Goal: Information Seeking & Learning: Learn about a topic

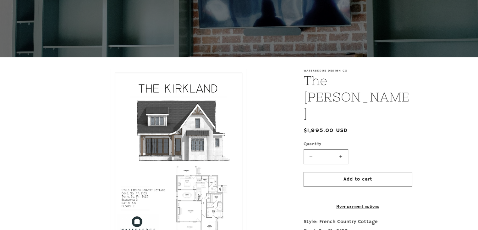
scroll to position [101, 0]
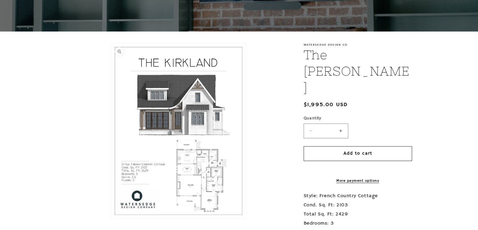
click at [111, 218] on button "Open media 1 in modal" at bounding box center [111, 218] width 0 height 0
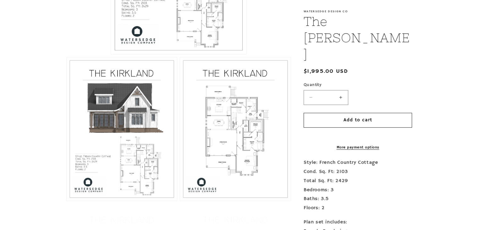
scroll to position [277, 0]
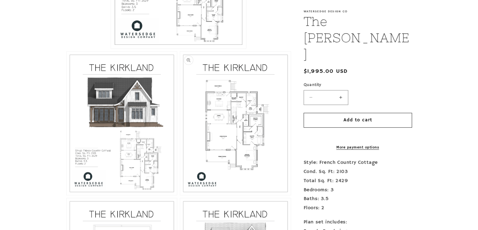
click at [180, 195] on button "Open media 3 in modal" at bounding box center [180, 195] width 0 height 0
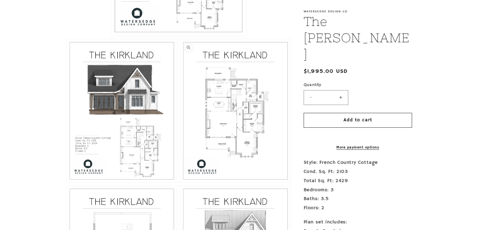
click at [180, 182] on button "Open media 3 in modal" at bounding box center [180, 182] width 0 height 0
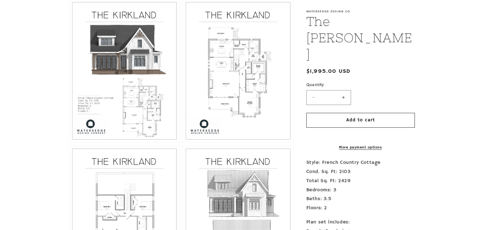
scroll to position [336, 0]
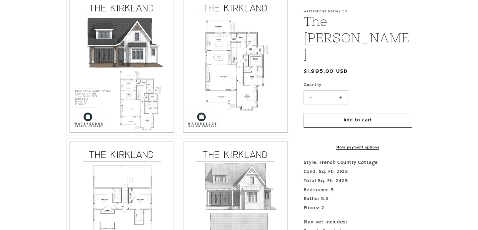
click at [301, 69] on div "Watersedge Design Co The Kirkland The Kirkland Regular price $1,995.00 USD Regu…" at bounding box center [351, 117] width 121 height 621
click at [180, 135] on button "Open media 3 in modal" at bounding box center [180, 135] width 0 height 0
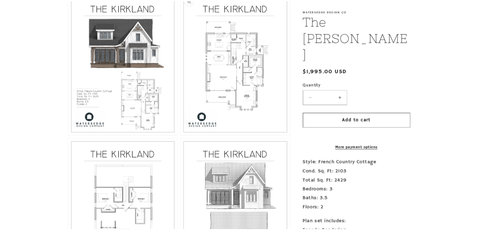
scroll to position [1074, 0]
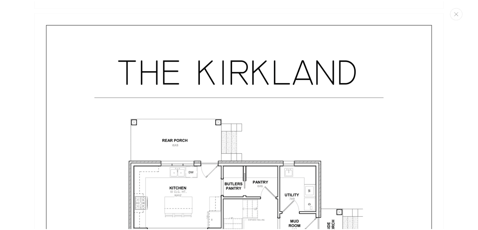
scroll to position [1062, 0]
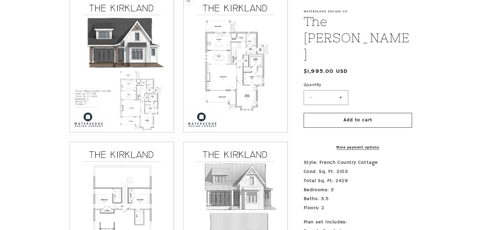
click at [180, 135] on button "Open media 3 in modal" at bounding box center [180, 135] width 0 height 0
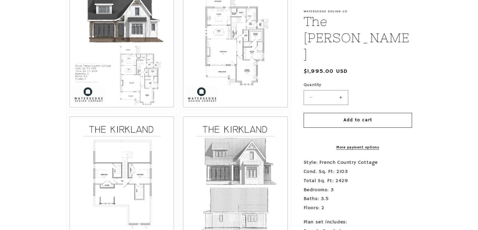
scroll to position [374, 0]
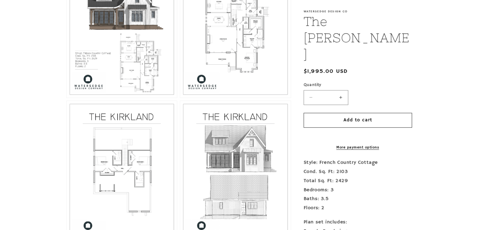
click at [180, 98] on button "Open media 3 in modal" at bounding box center [180, 98] width 0 height 0
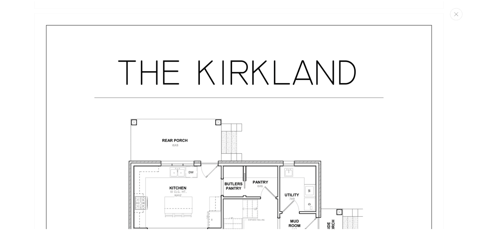
scroll to position [1062, 0]
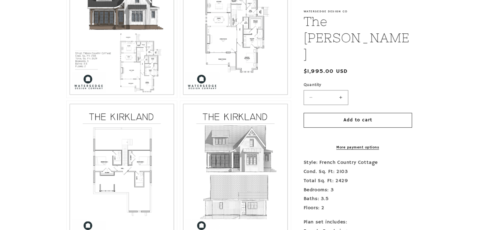
click at [180, 98] on button "Open media 3 in modal" at bounding box center [180, 98] width 0 height 0
drag, startPoint x: 234, startPoint y: 63, endPoint x: 211, endPoint y: 36, distance: 35.0
click at [180, 98] on button "Open media 3 in modal" at bounding box center [180, 98] width 0 height 0
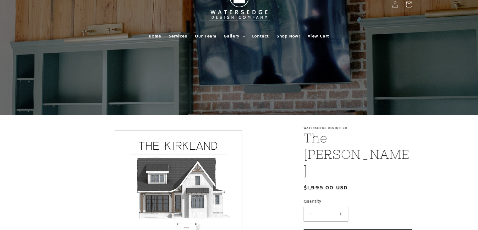
scroll to position [9, 0]
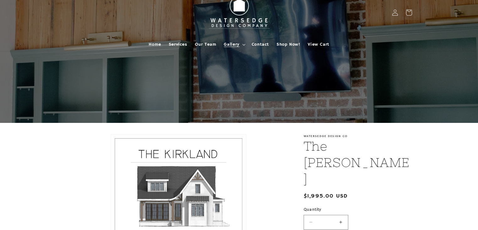
click at [234, 44] on span "Gallery" at bounding box center [231, 45] width 15 height 6
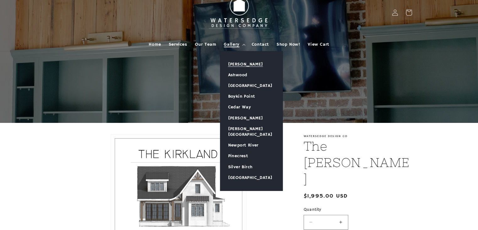
click at [242, 61] on link "[PERSON_NAME]" at bounding box center [251, 64] width 62 height 11
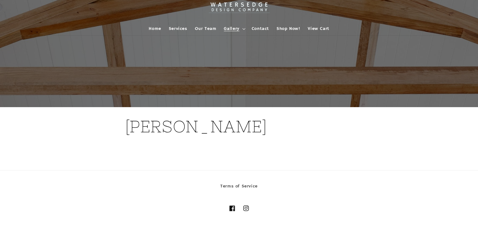
scroll to position [58, 0]
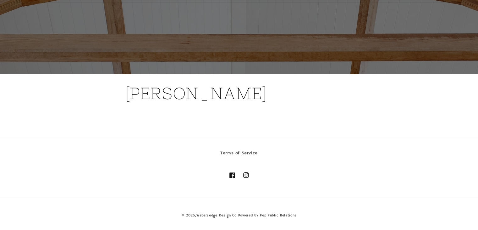
click at [198, 97] on h1 "[PERSON_NAME]" at bounding box center [239, 93] width 228 height 21
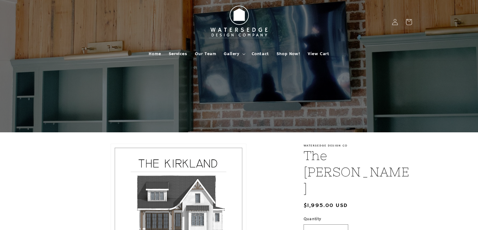
scroll to position [9, 0]
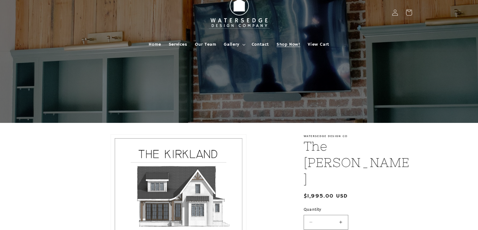
click at [293, 43] on span "Shop Now!" at bounding box center [289, 45] width 24 height 6
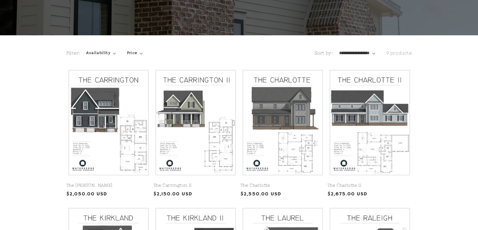
scroll to position [100, 0]
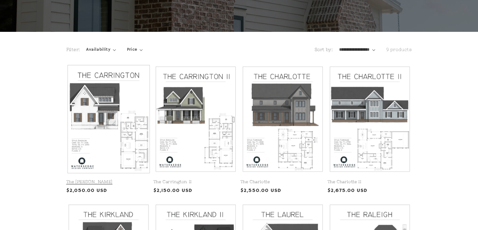
click at [131, 179] on link "The Carrington" at bounding box center [108, 181] width 85 height 5
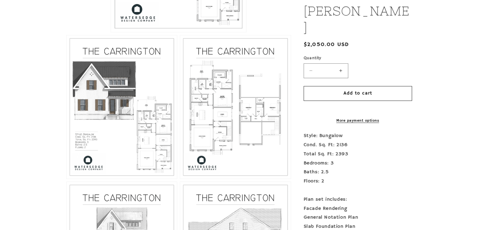
scroll to position [298, 0]
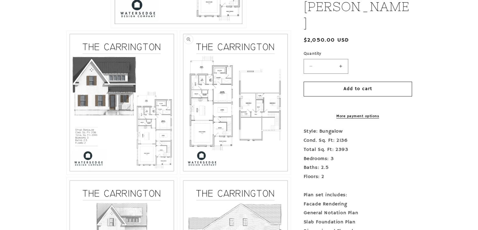
click at [180, 174] on button "Open media 3 in modal" at bounding box center [180, 174] width 0 height 0
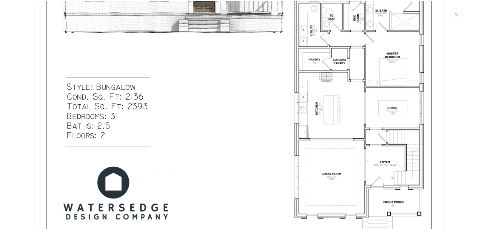
scroll to position [823, 0]
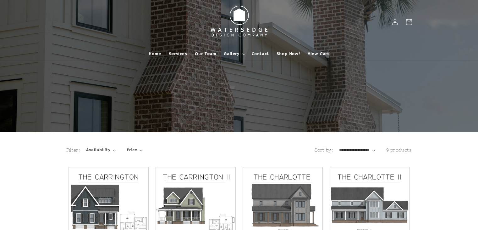
scroll to position [100, 0]
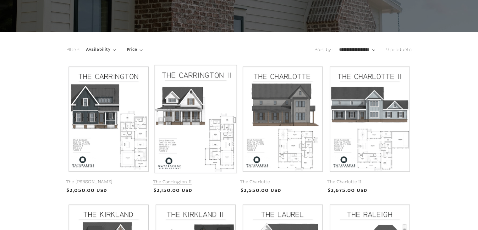
click at [221, 179] on link "The Carrington II" at bounding box center [195, 181] width 85 height 5
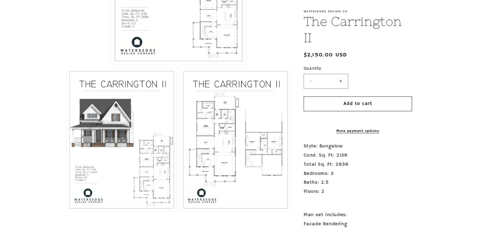
scroll to position [262, 0]
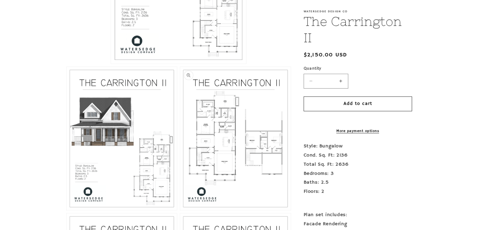
click at [180, 210] on button "Open media 3 in modal" at bounding box center [180, 210] width 0 height 0
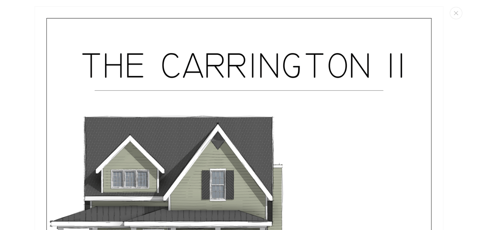
scroll to position [1074, 0]
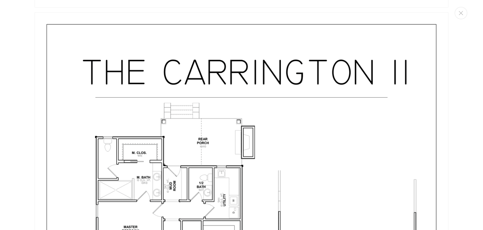
drag, startPoint x: 472, startPoint y: 111, endPoint x: 481, endPoint y: 226, distance: 115.5
click at [478, 226] on div "Media gallery" at bounding box center [241, 115] width 483 height 230
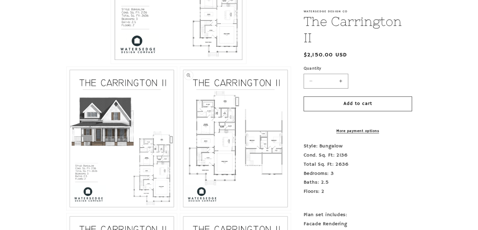
click at [180, 210] on button "Open media 3 in modal" at bounding box center [180, 210] width 0 height 0
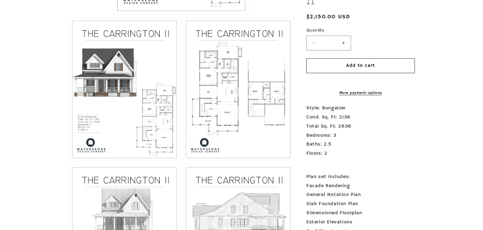
scroll to position [312, 0]
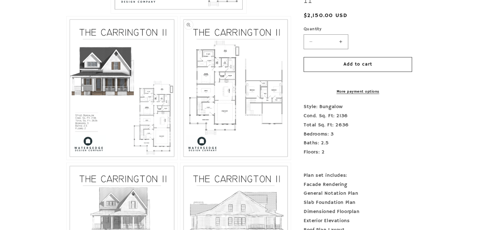
click at [180, 159] on button "Open media 3 in modal" at bounding box center [180, 159] width 0 height 0
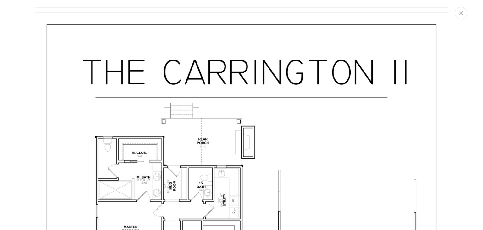
scroll to position [1123, 0]
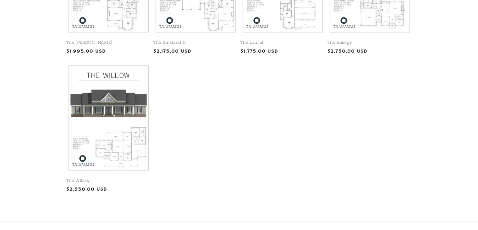
scroll to position [390, 0]
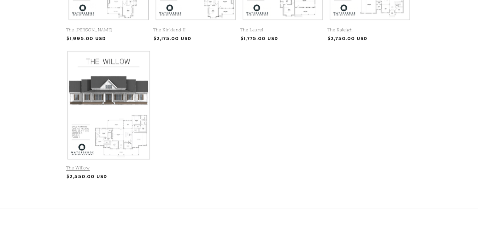
click at [118, 165] on link "The Willow" at bounding box center [108, 167] width 85 height 5
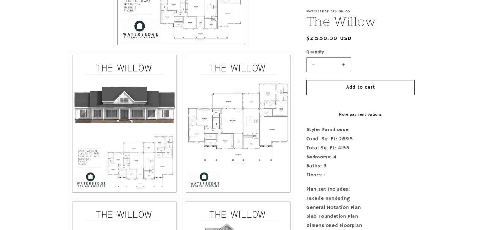
scroll to position [277, 0]
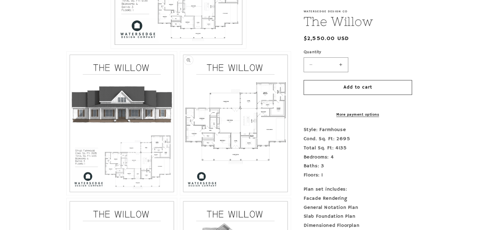
click at [180, 195] on button "Open media 3 in modal" at bounding box center [180, 195] width 0 height 0
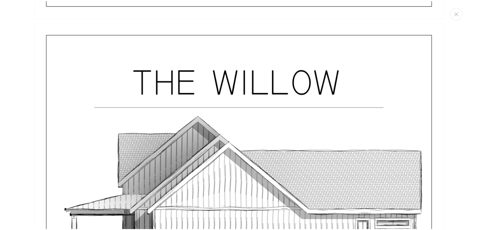
scroll to position [2254, 0]
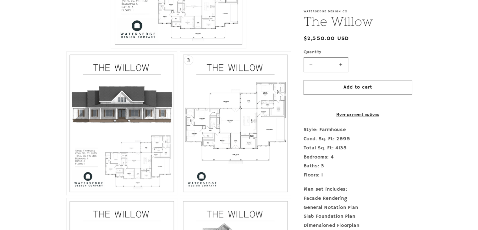
click at [180, 195] on button "Open media 3 in modal" at bounding box center [180, 195] width 0 height 0
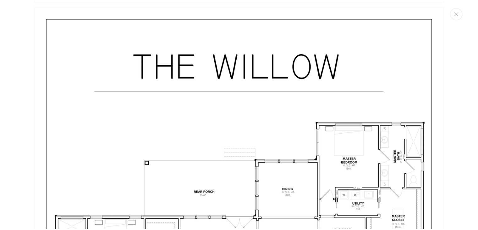
scroll to position [1074, 0]
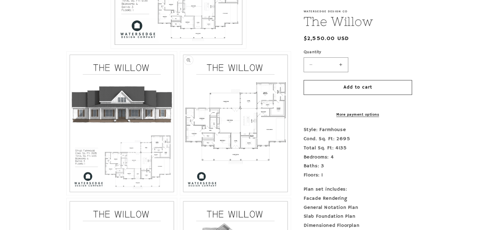
click at [180, 195] on button "Open media 3 in modal" at bounding box center [180, 195] width 0 height 0
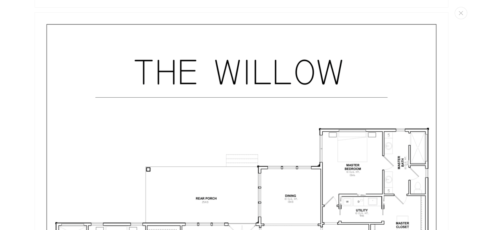
click at [452, 227] on div "Media gallery" at bounding box center [241, 115] width 483 height 230
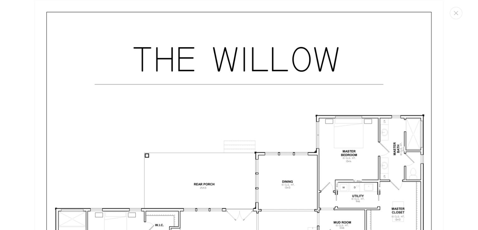
scroll to position [1062, 0]
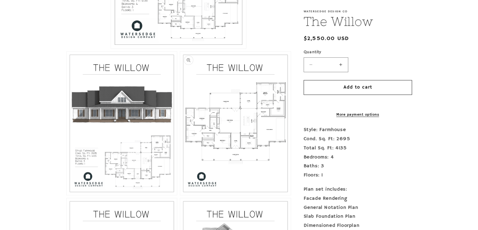
click at [180, 195] on button "Open media 3 in modal" at bounding box center [180, 195] width 0 height 0
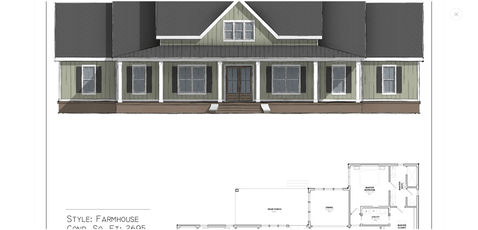
scroll to position [0, 0]
